Goal: Find specific page/section: Find specific page/section

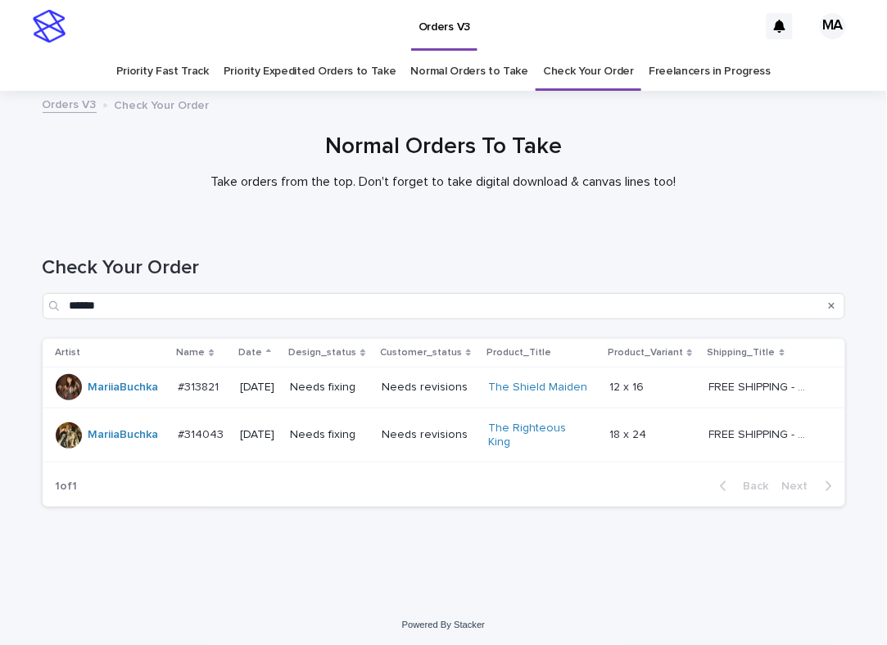
click at [436, 443] on td "Needs revisions" at bounding box center [428, 435] width 106 height 55
click at [439, 399] on div "Needs revisions" at bounding box center [428, 387] width 93 height 27
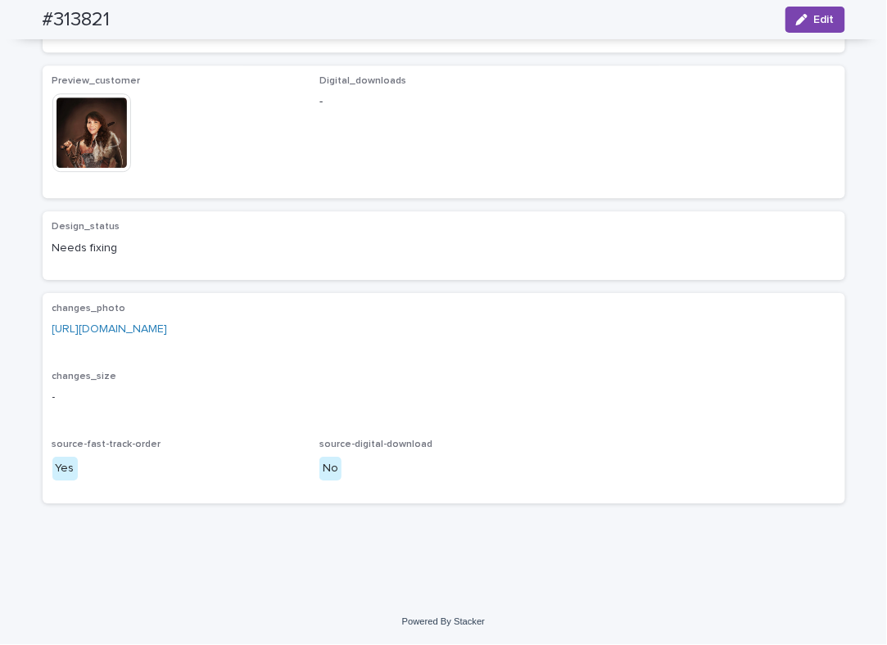
scroll to position [1465, 0]
